Goal: Communication & Community: Answer question/provide support

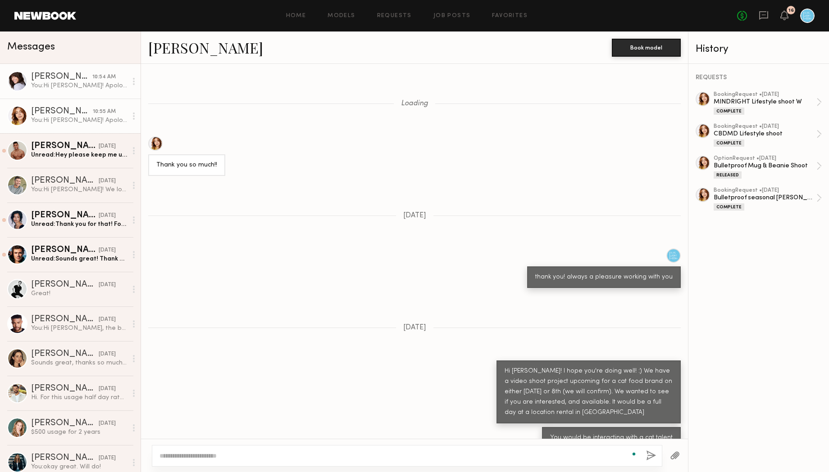
scroll to position [2236, 0]
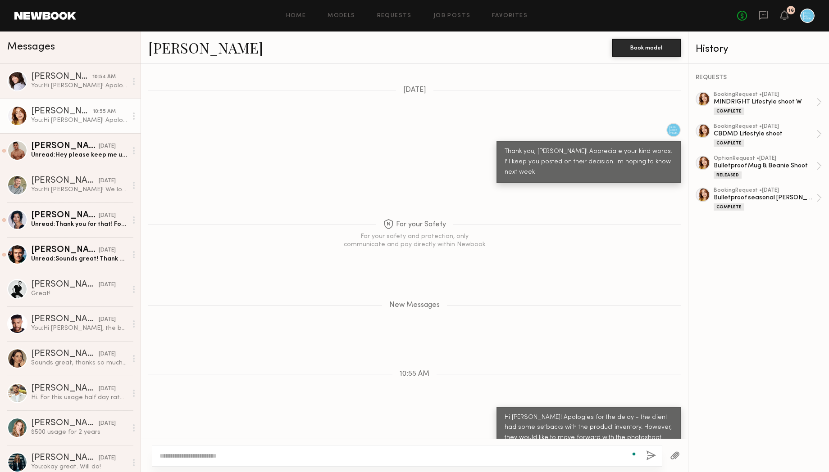
click at [75, 109] on div "[PERSON_NAME]" at bounding box center [62, 111] width 62 height 9
click at [72, 88] on div "You: Hi [PERSON_NAME]! Apologies for the delay - the client had some setbacks w…" at bounding box center [79, 86] width 96 height 9
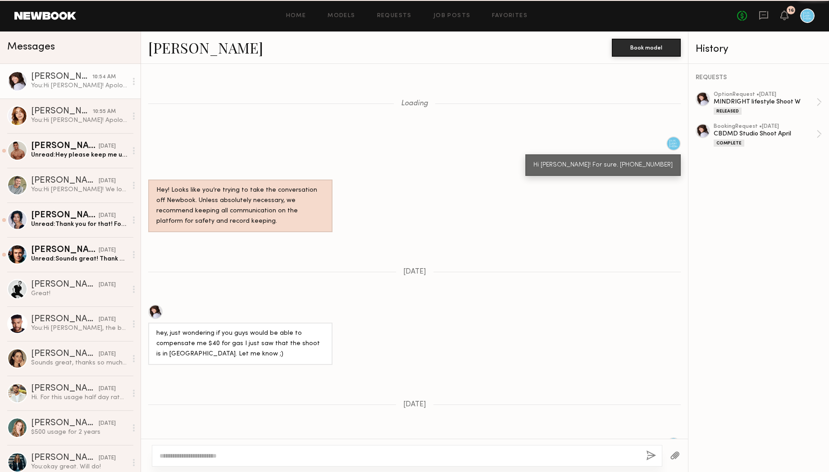
scroll to position [845, 0]
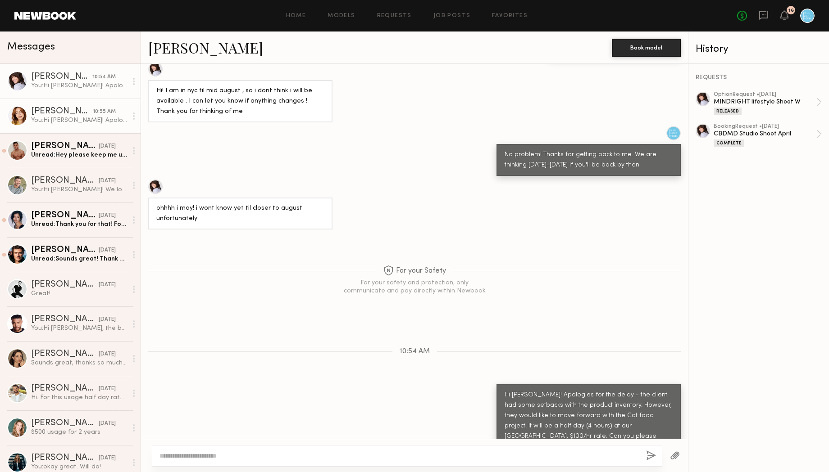
click at [75, 114] on div "[PERSON_NAME]" at bounding box center [62, 111] width 62 height 9
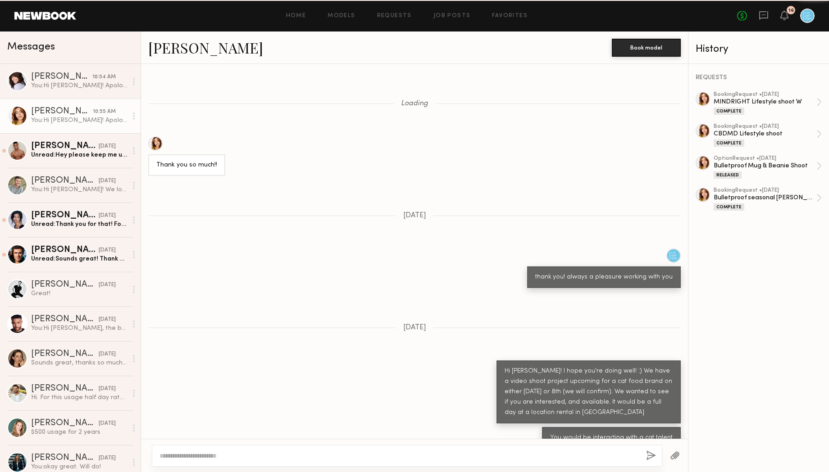
scroll to position [2236, 0]
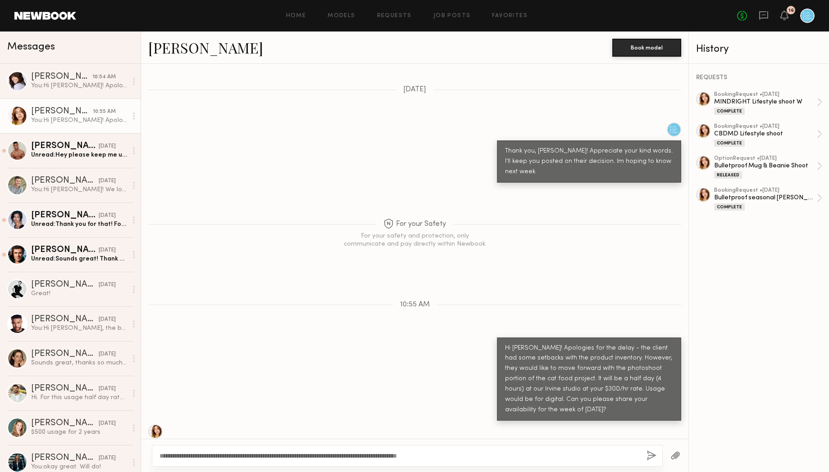
type textarea "**********"
click at [651, 454] on button "button" at bounding box center [651, 456] width 10 height 11
